Goal: Check status: Check status

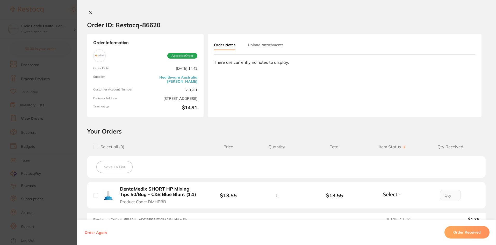
click at [88, 17] on div "Order ID: Restocq- 86620" at bounding box center [123, 25] width 73 height 18
click at [91, 13] on button at bounding box center [90, 12] width 7 height 5
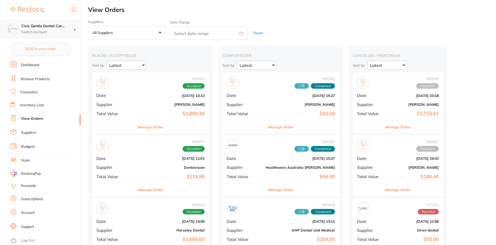
click at [65, 28] on h4 "Civic Gentle Dental Car..." at bounding box center [47, 26] width 52 height 5
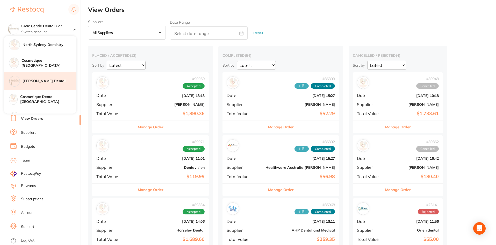
click at [41, 80] on h4 "[PERSON_NAME] Dental" at bounding box center [50, 80] width 54 height 5
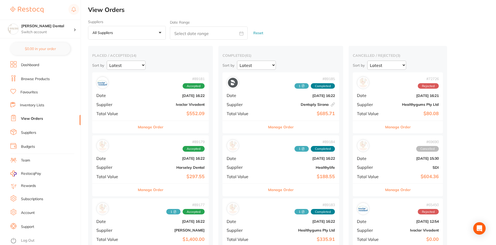
click at [181, 33] on input "text" at bounding box center [209, 32] width 78 height 13
select select "7"
select select "2025"
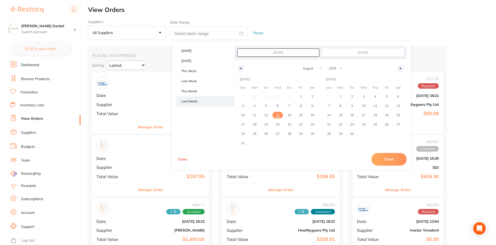
click at [191, 104] on span "Last Month" at bounding box center [205, 101] width 58 height 10
type input "[DATE]"
select select "6"
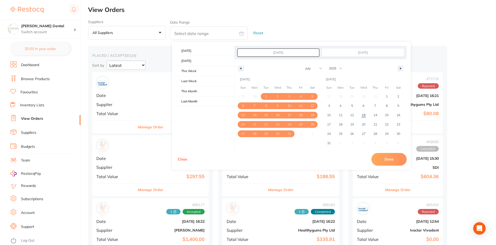
click at [383, 160] on button "Done" at bounding box center [388, 159] width 35 height 12
type input "[DATE] to [DATE]"
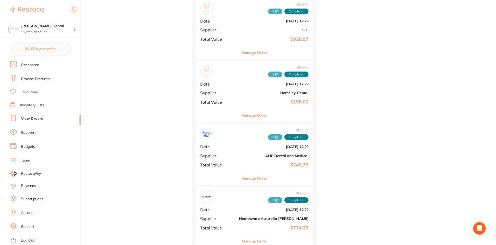
scroll to position [272, 0]
